Goal: Transaction & Acquisition: Purchase product/service

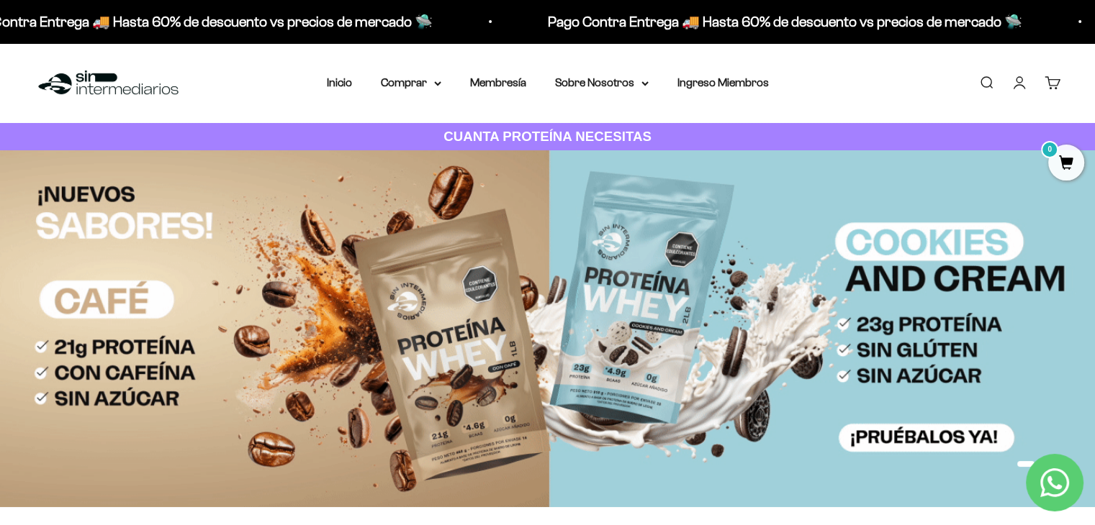
click at [984, 82] on link "Buscar" at bounding box center [986, 83] width 16 height 16
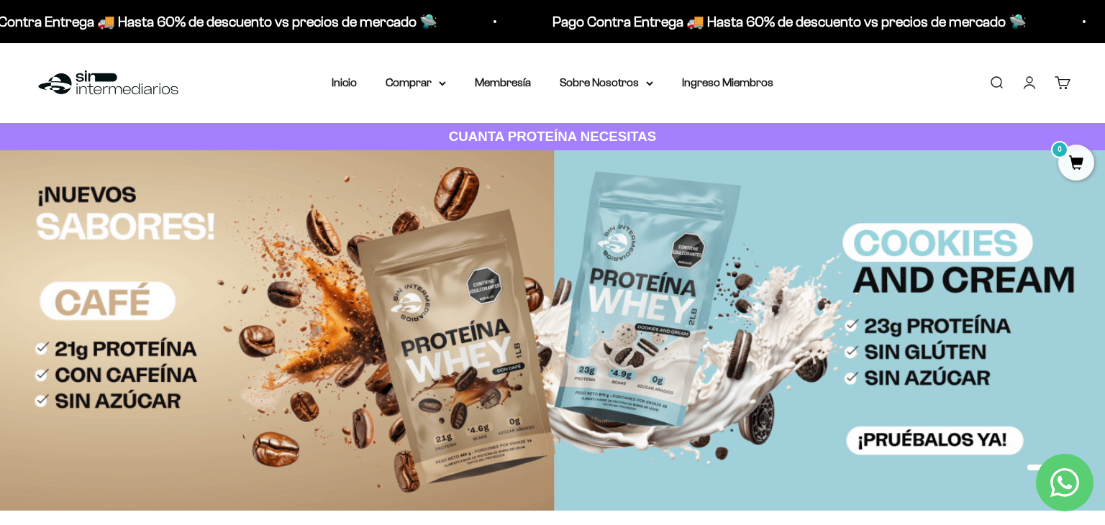
type input "w"
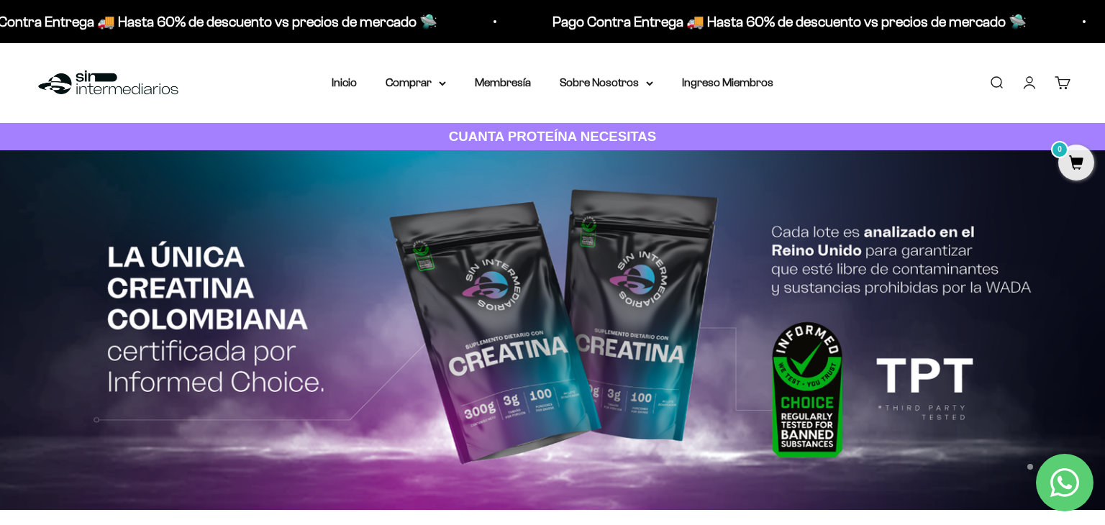
type input "p"
type input "whey total"
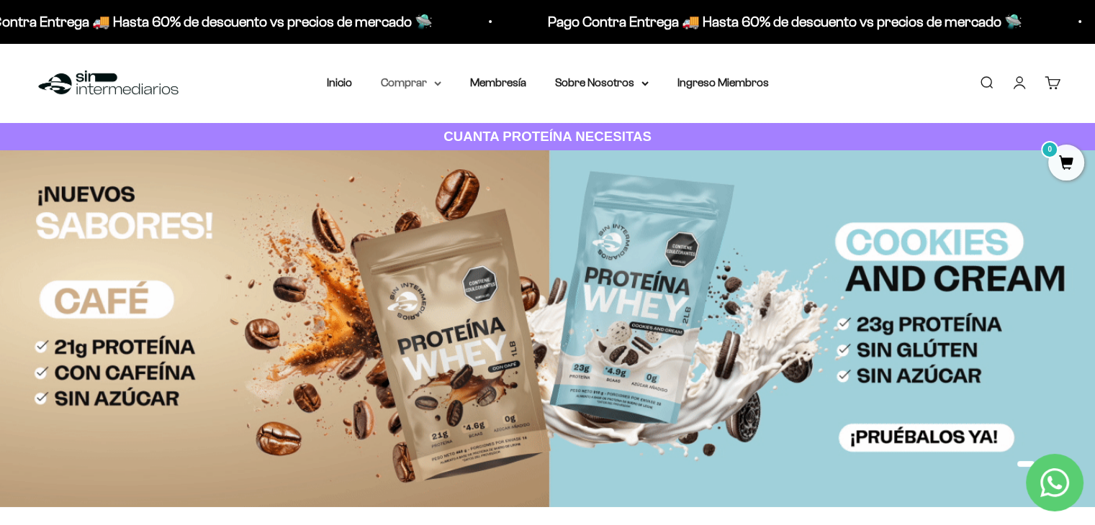
click at [399, 81] on summary "Comprar" at bounding box center [411, 82] width 60 height 19
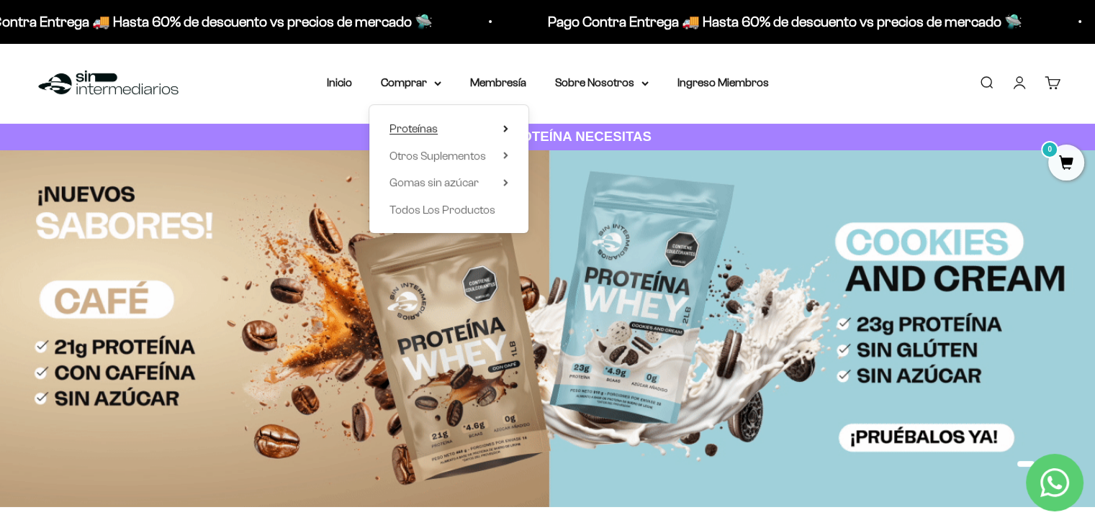
click at [423, 125] on span "Proteínas" at bounding box center [413, 128] width 48 height 12
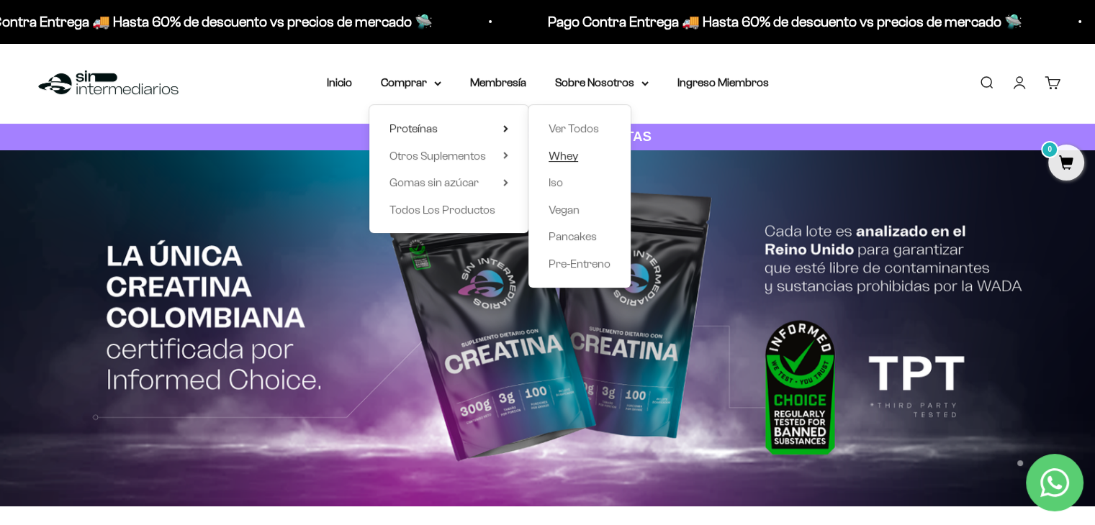
click at [550, 153] on span "Whey" at bounding box center [563, 156] width 30 height 12
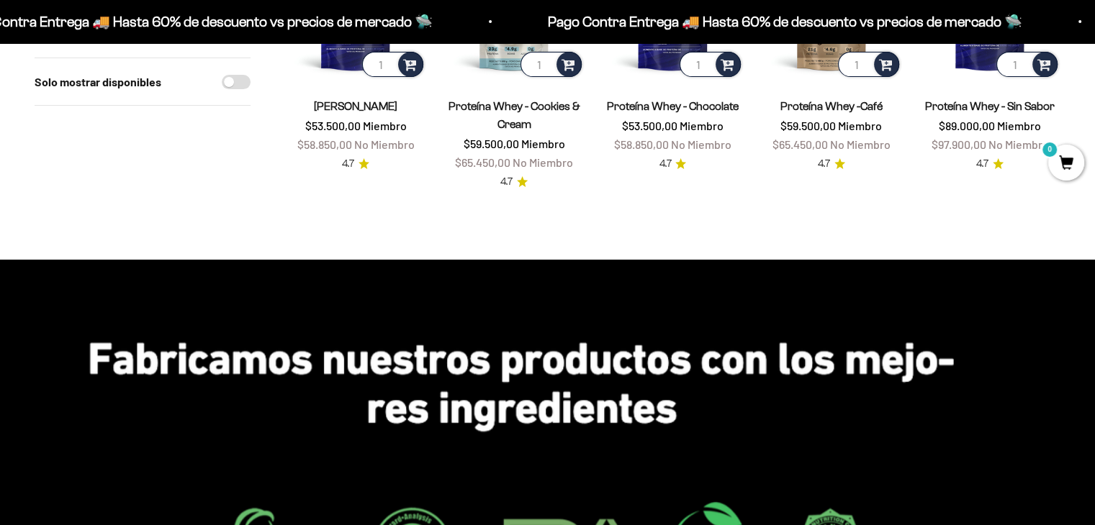
scroll to position [72, 0]
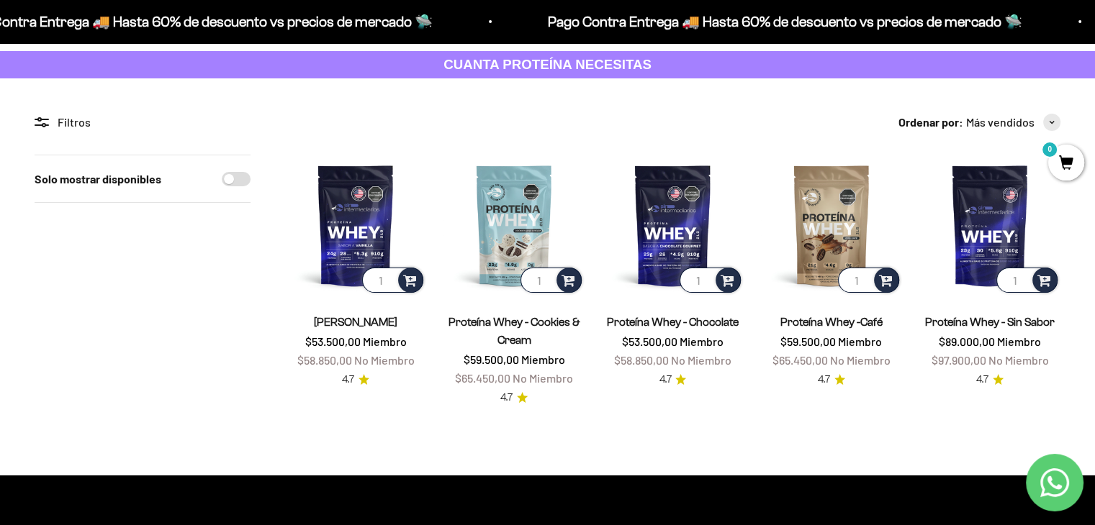
click at [238, 176] on input "Solo mostrar disponibles" at bounding box center [236, 179] width 29 height 14
checkbox input "true"
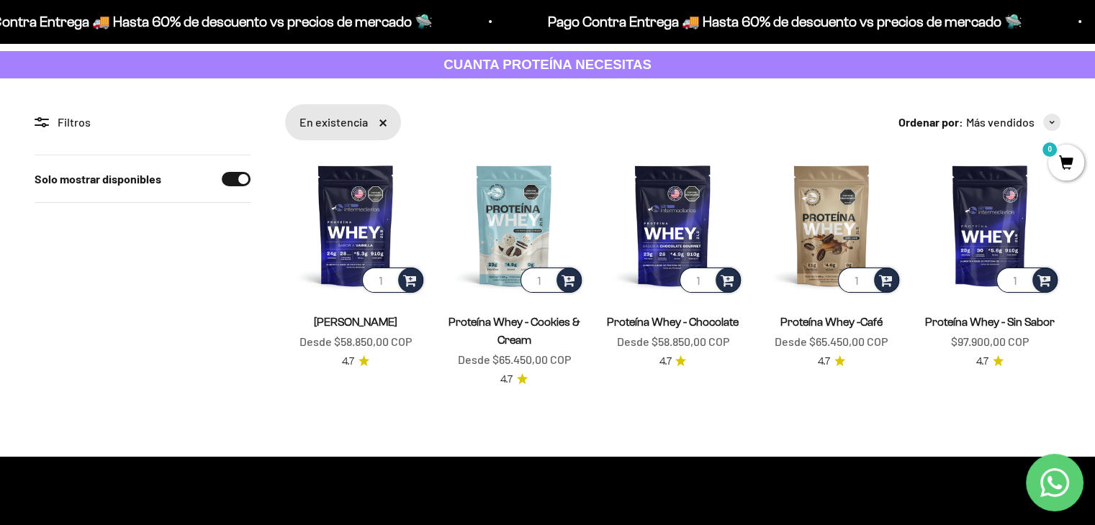
click at [380, 123] on link "Quitar filtro «En existencia»" at bounding box center [382, 122] width 7 height 7
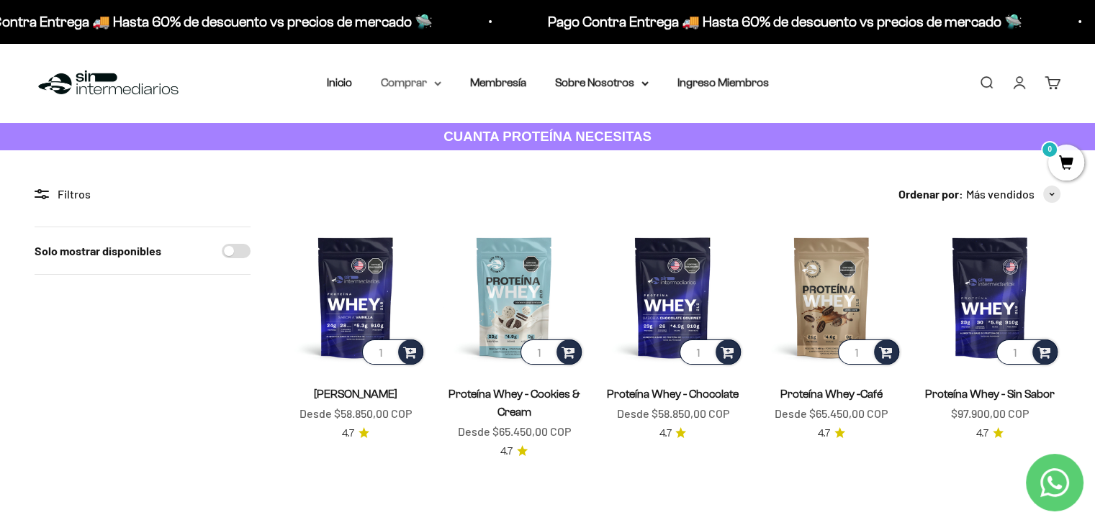
click at [438, 81] on summary "Comprar" at bounding box center [411, 82] width 60 height 19
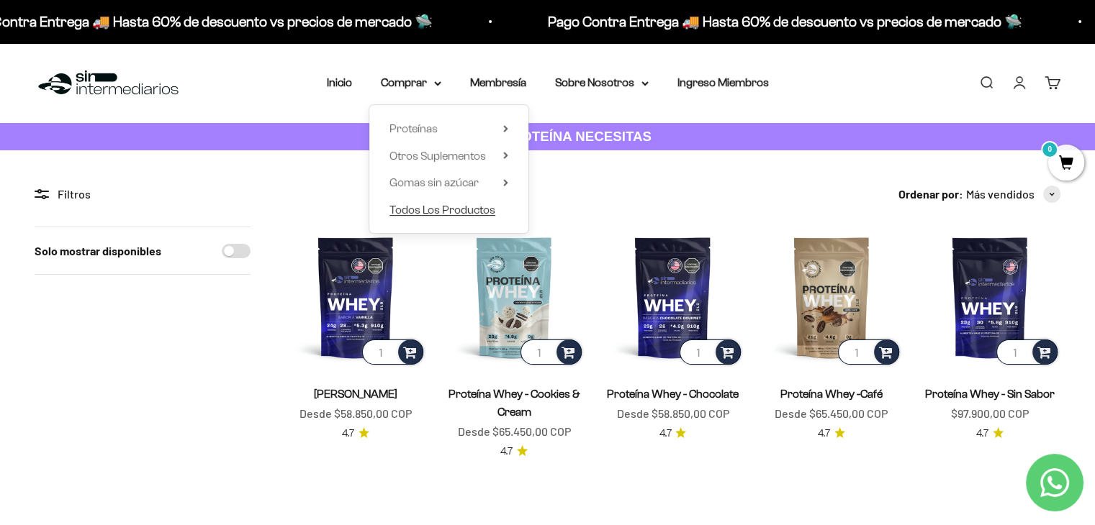
click at [424, 215] on span "Todos Los Productos" at bounding box center [442, 210] width 106 height 12
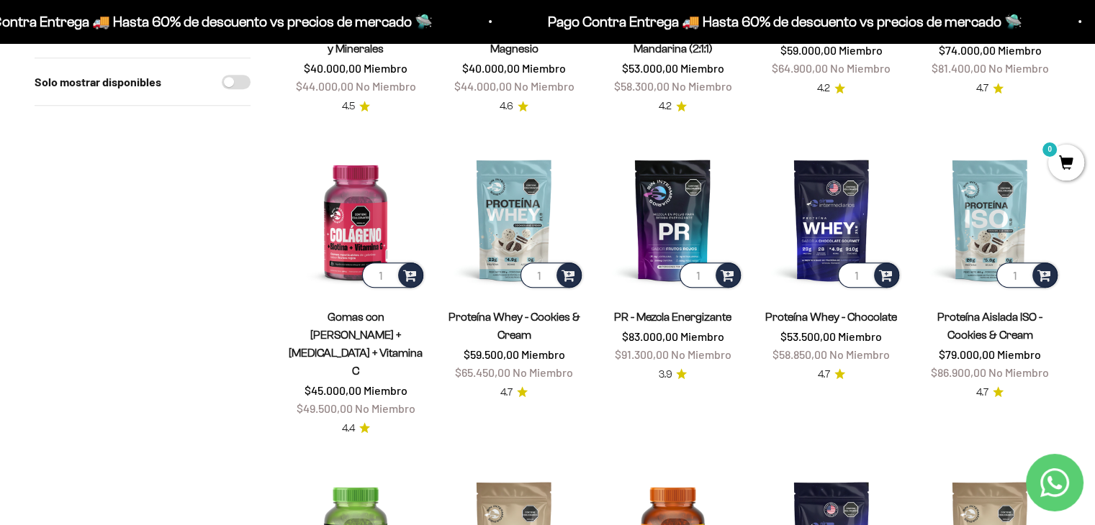
scroll to position [648, 0]
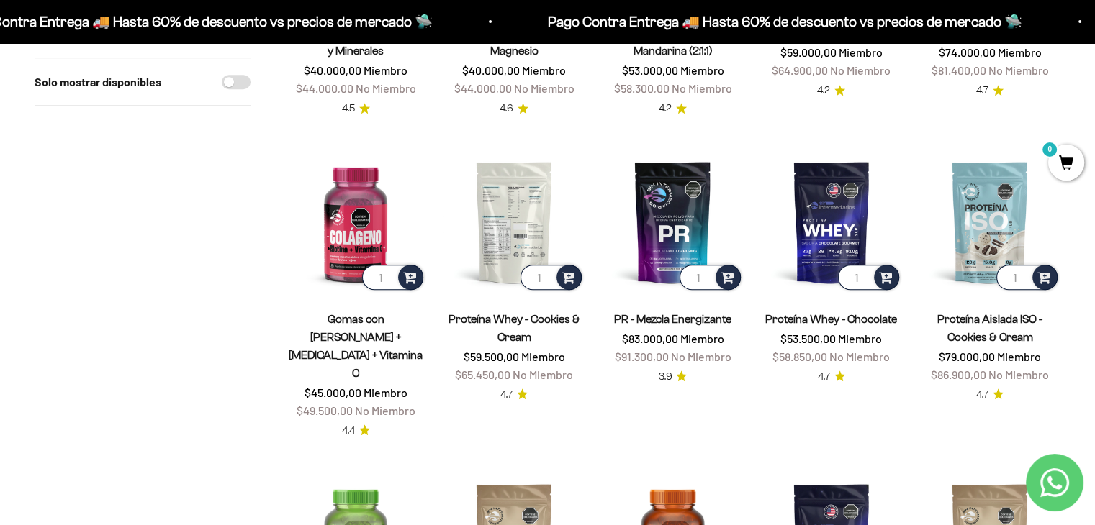
click at [515, 212] on img at bounding box center [513, 221] width 141 height 141
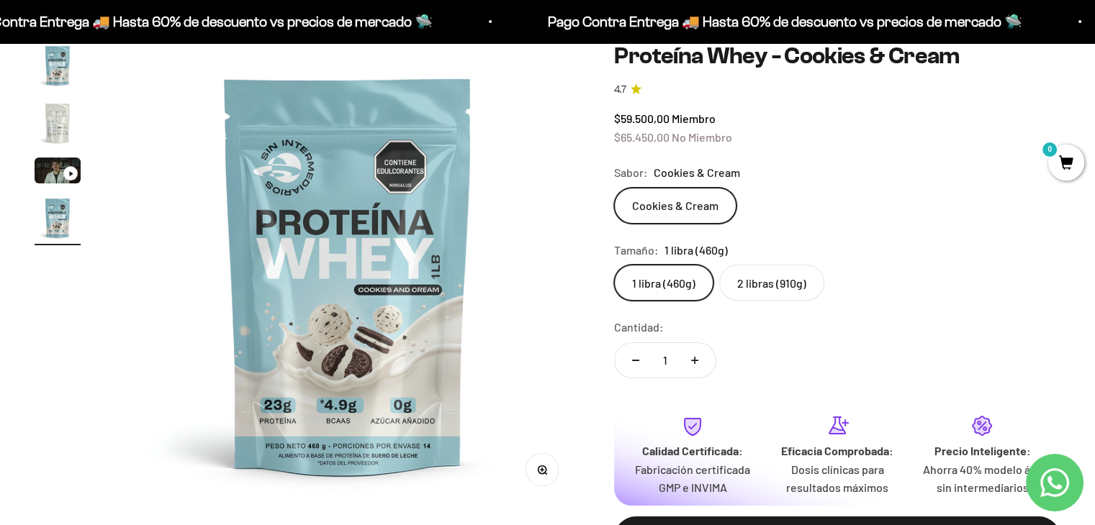
scroll to position [144, 0]
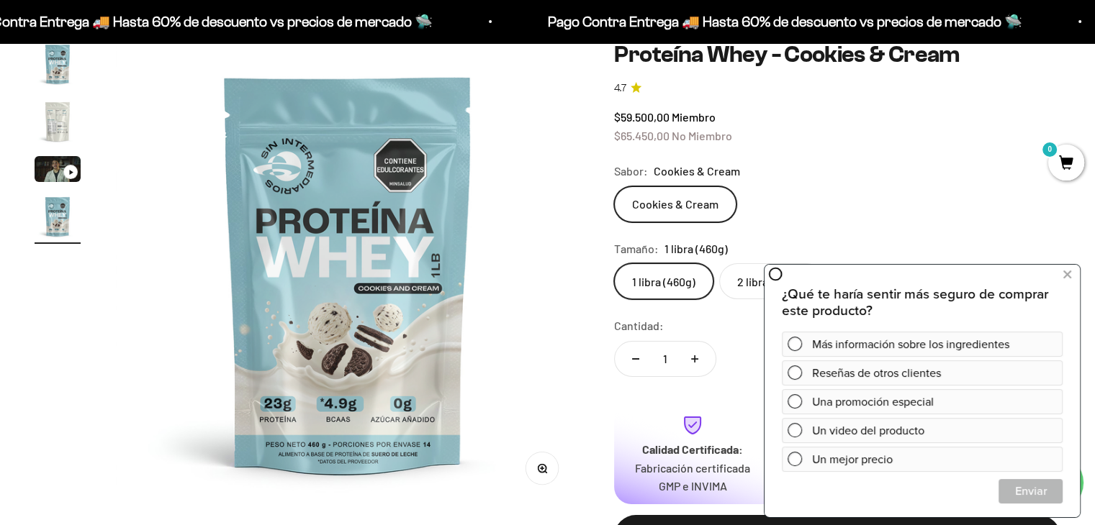
click at [754, 277] on label "2 libras (910g)" at bounding box center [771, 281] width 105 height 36
click at [614, 263] on input "2 libras (910g)" at bounding box center [613, 263] width 1 height 1
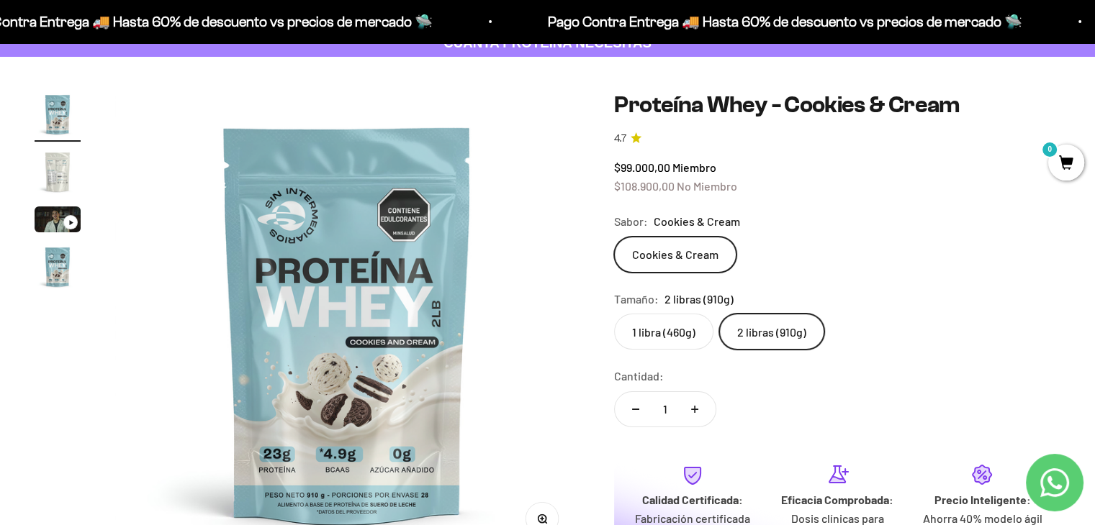
scroll to position [144, 0]
